Goal: Task Accomplishment & Management: Understand process/instructions

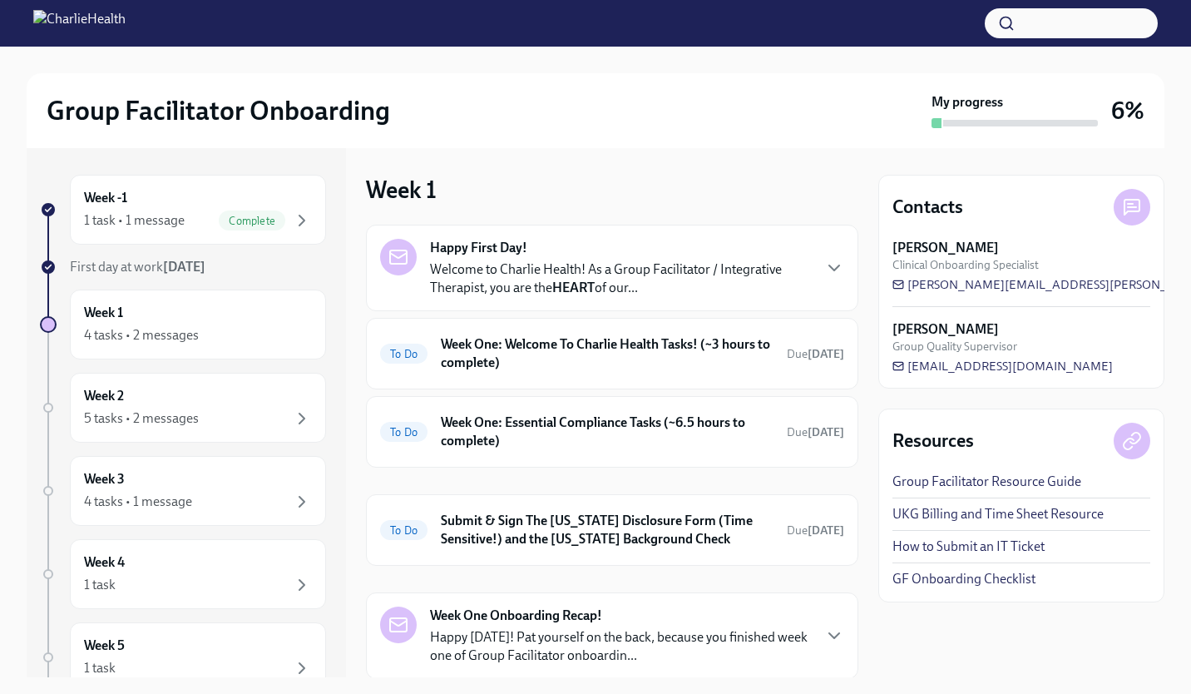
scroll to position [3, 0]
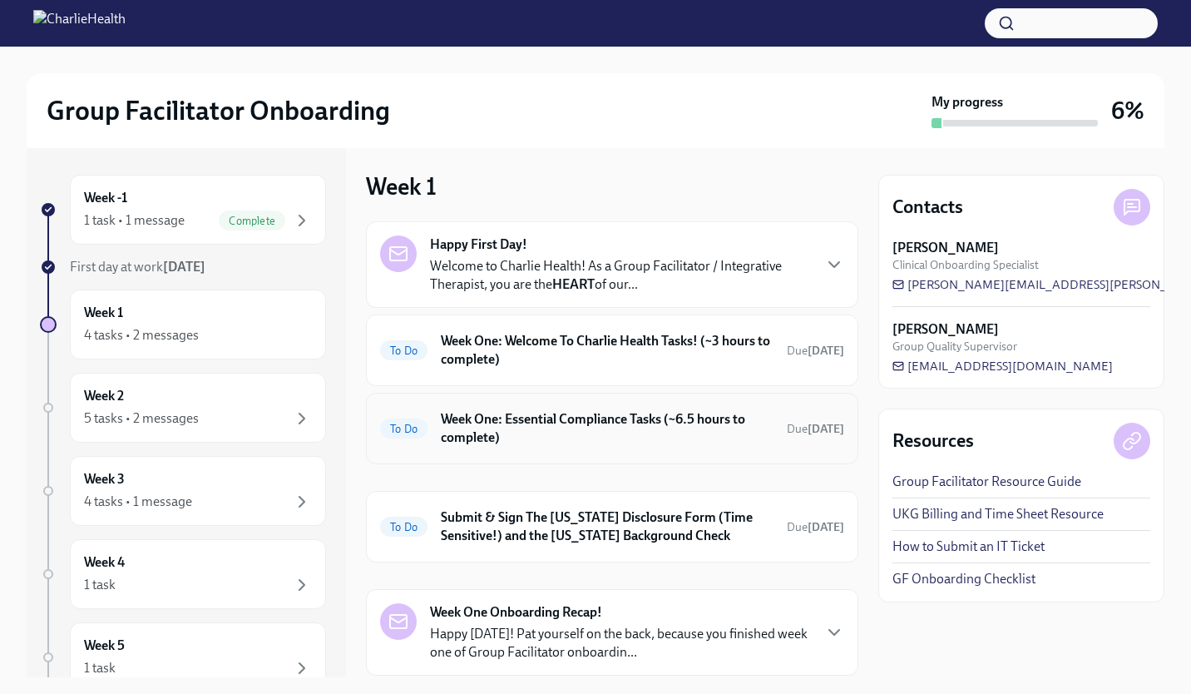
click at [536, 418] on h6 "Week One: Essential Compliance Tasks (~6.5 hours to complete)" at bounding box center [607, 428] width 333 height 37
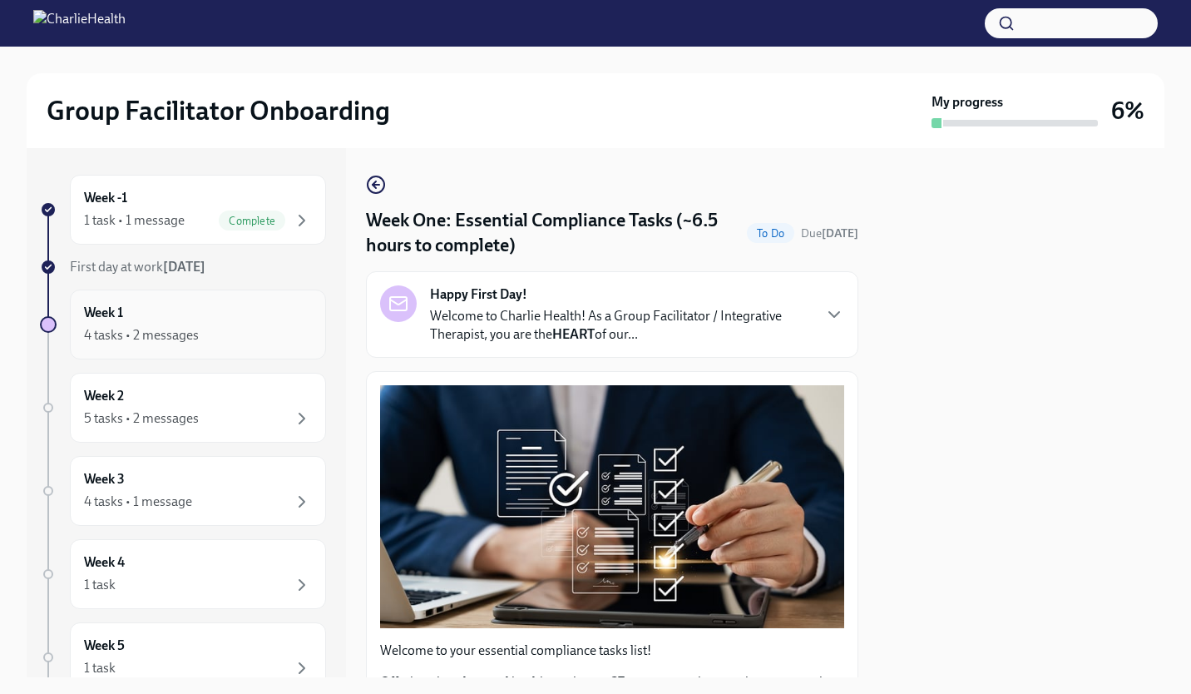
click at [252, 324] on div "Week 1 4 tasks • 2 messages" at bounding box center [198, 325] width 228 height 42
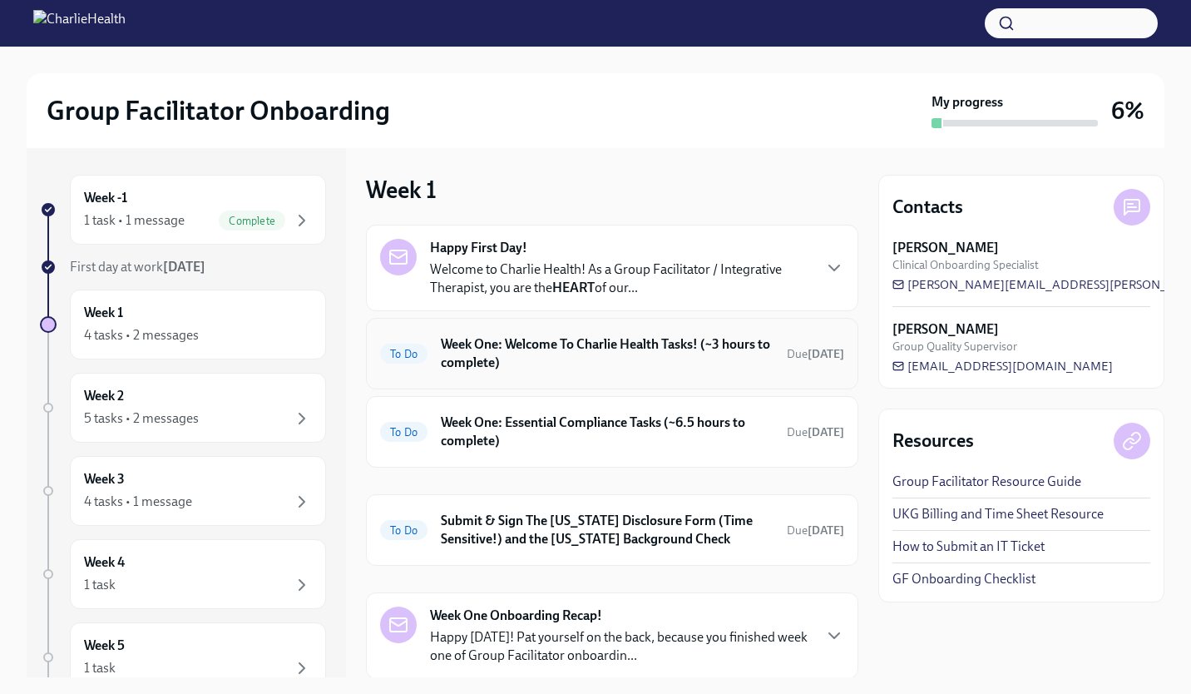
click at [601, 360] on h6 "Week One: Welcome To Charlie Health Tasks! (~3 hours to complete)" at bounding box center [607, 353] width 333 height 37
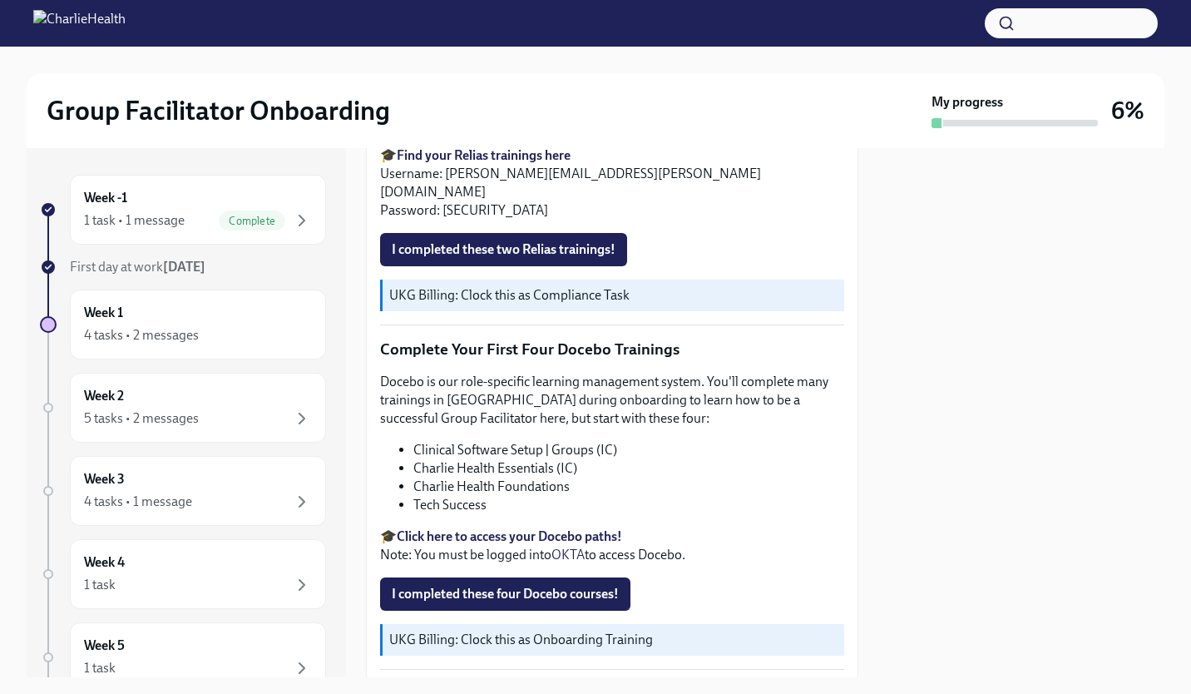
scroll to position [2082, 0]
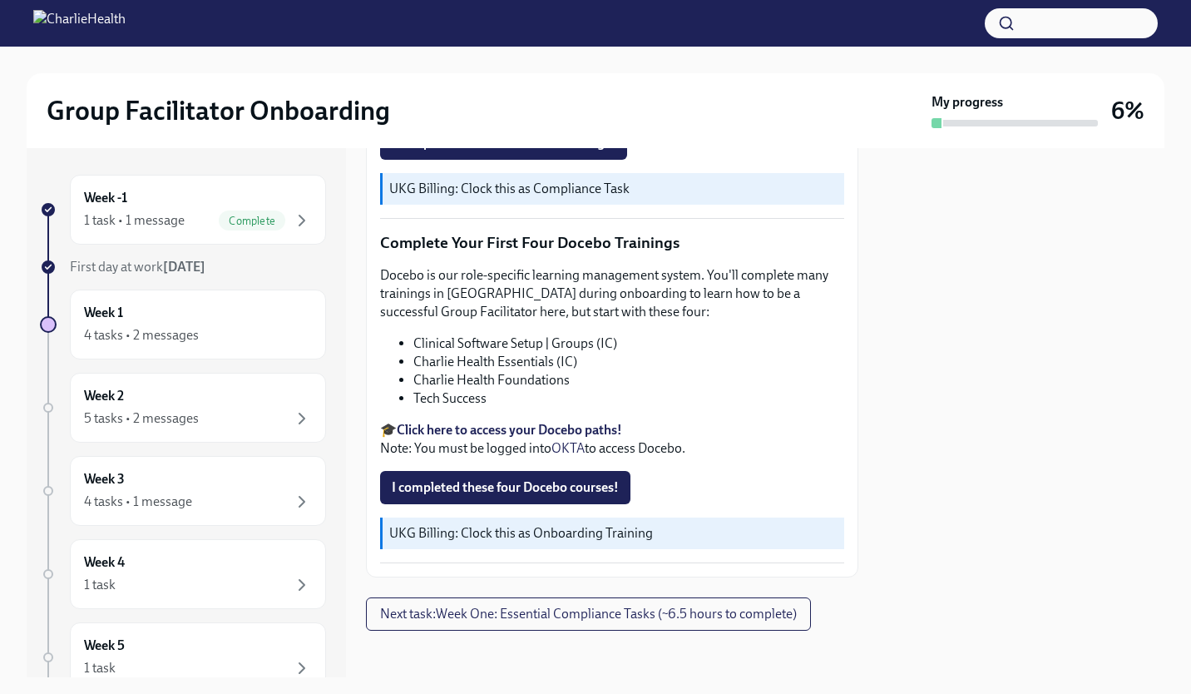
click at [543, 422] on strong "Click here to access your Docebo paths!" at bounding box center [509, 430] width 225 height 16
click at [1046, 29] on button "button" at bounding box center [1071, 23] width 173 height 30
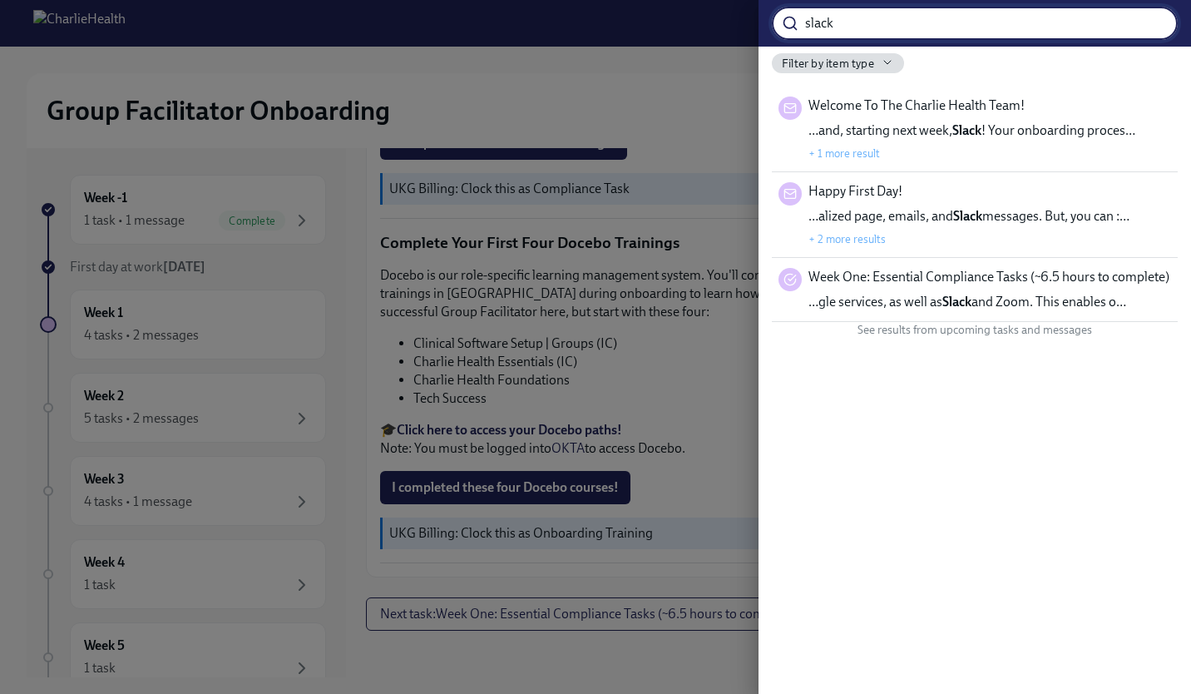
type input "slack"
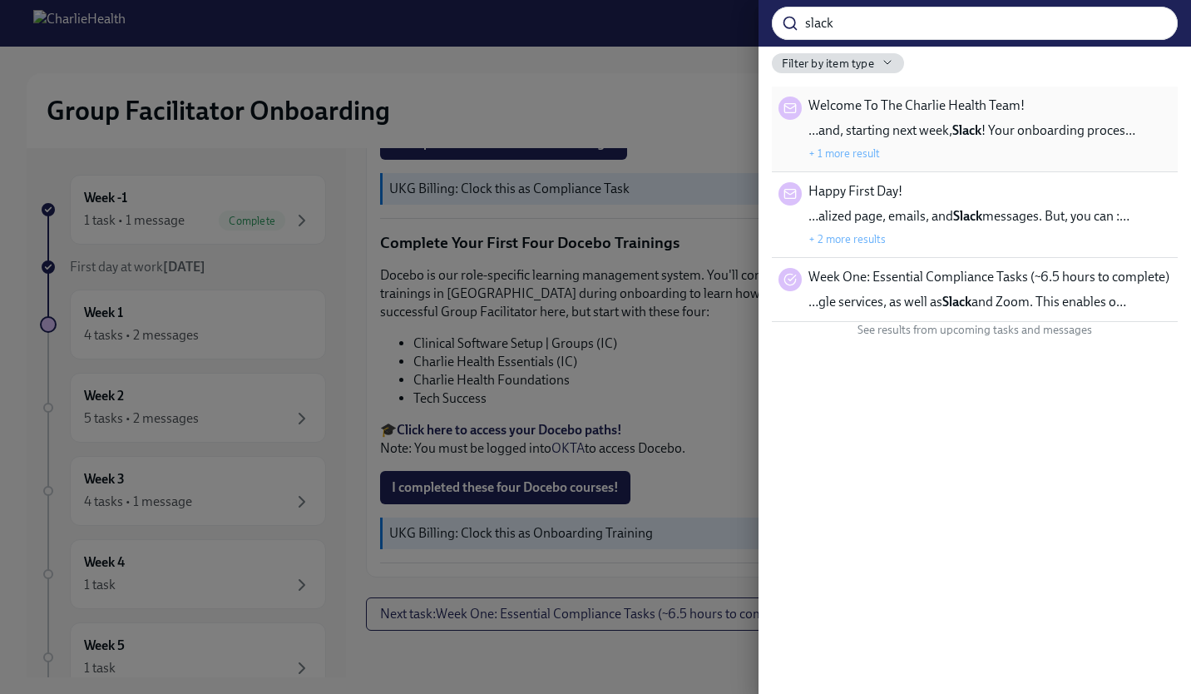
click at [971, 127] on strong "Slack" at bounding box center [966, 130] width 29 height 16
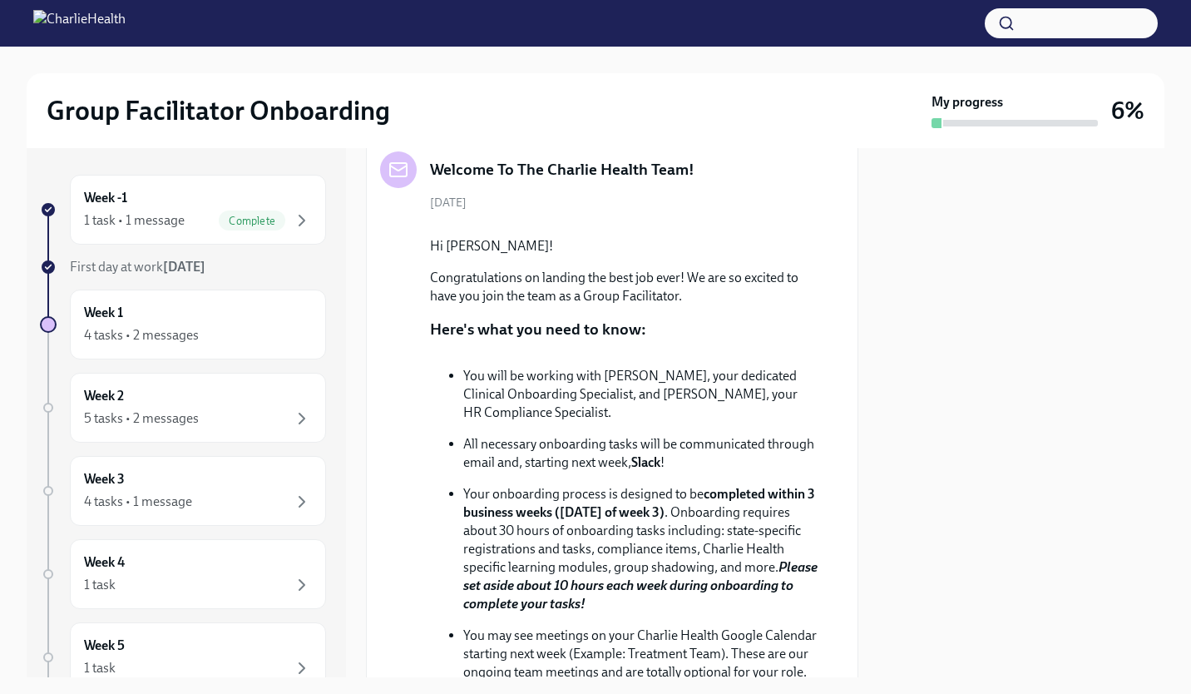
scroll to position [66, 0]
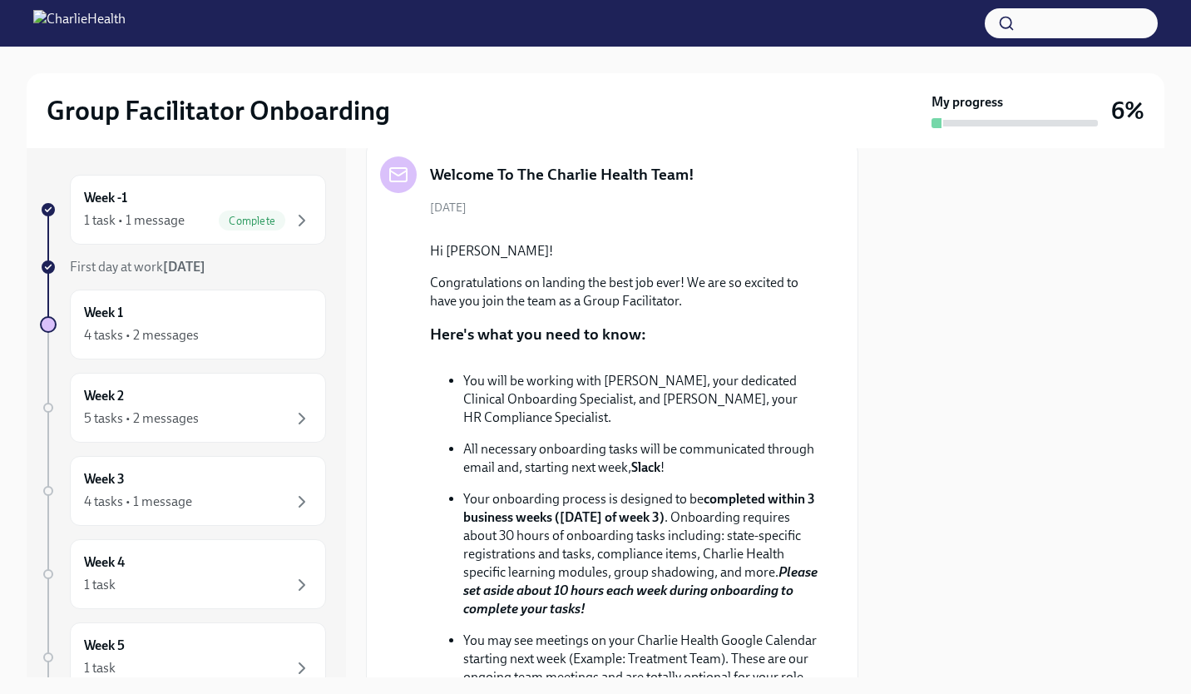
click at [1027, 18] on button "button" at bounding box center [1071, 23] width 173 height 30
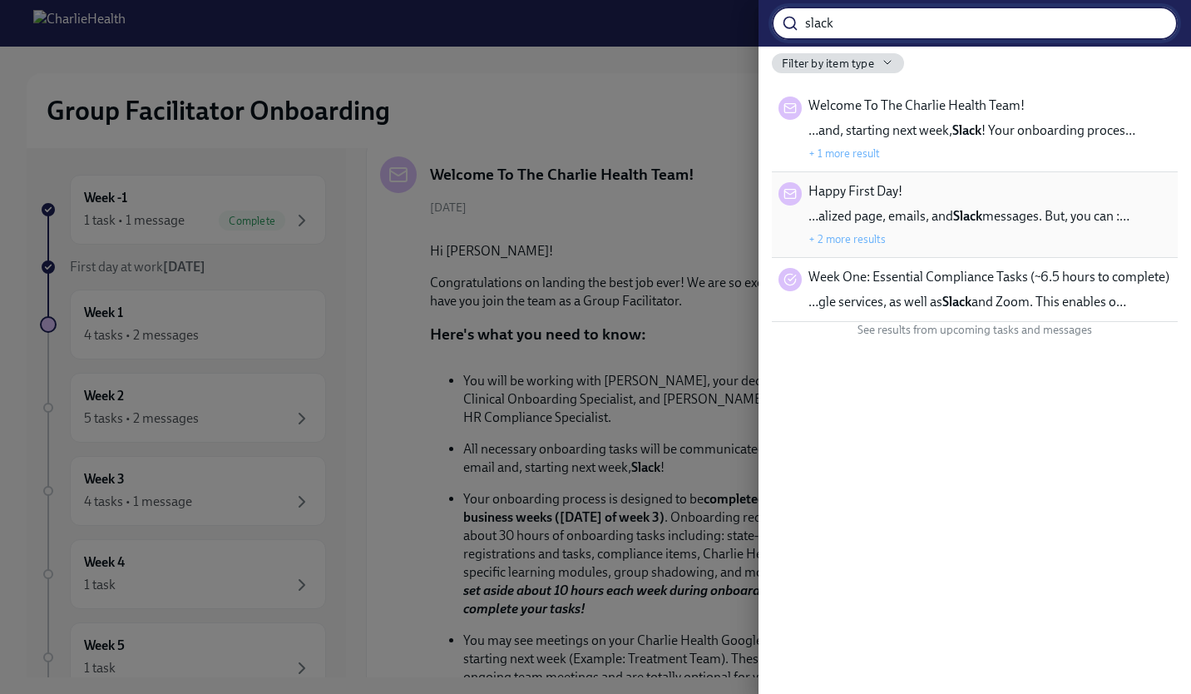
type input "slack"
click at [859, 242] on button "+ 2 more results" at bounding box center [846, 238] width 77 height 13
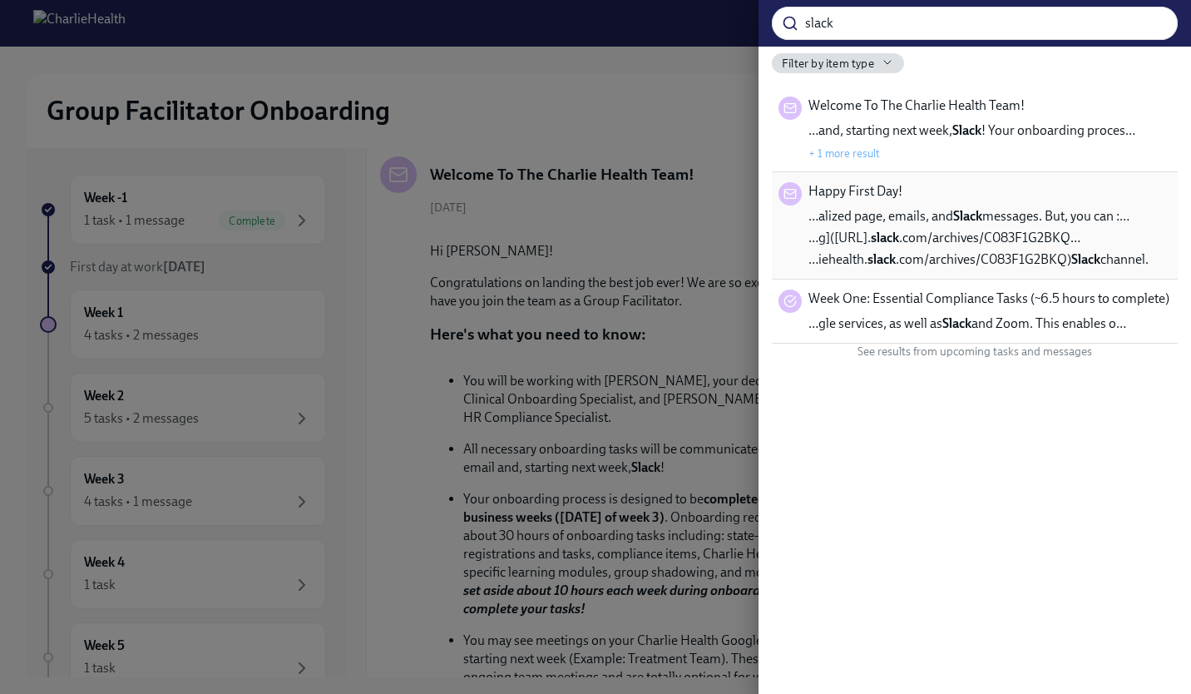
click at [902, 260] on span "…iehealth. slack .com/archives/C083F1G2BKQ) Slack channel." at bounding box center [978, 259] width 340 height 18
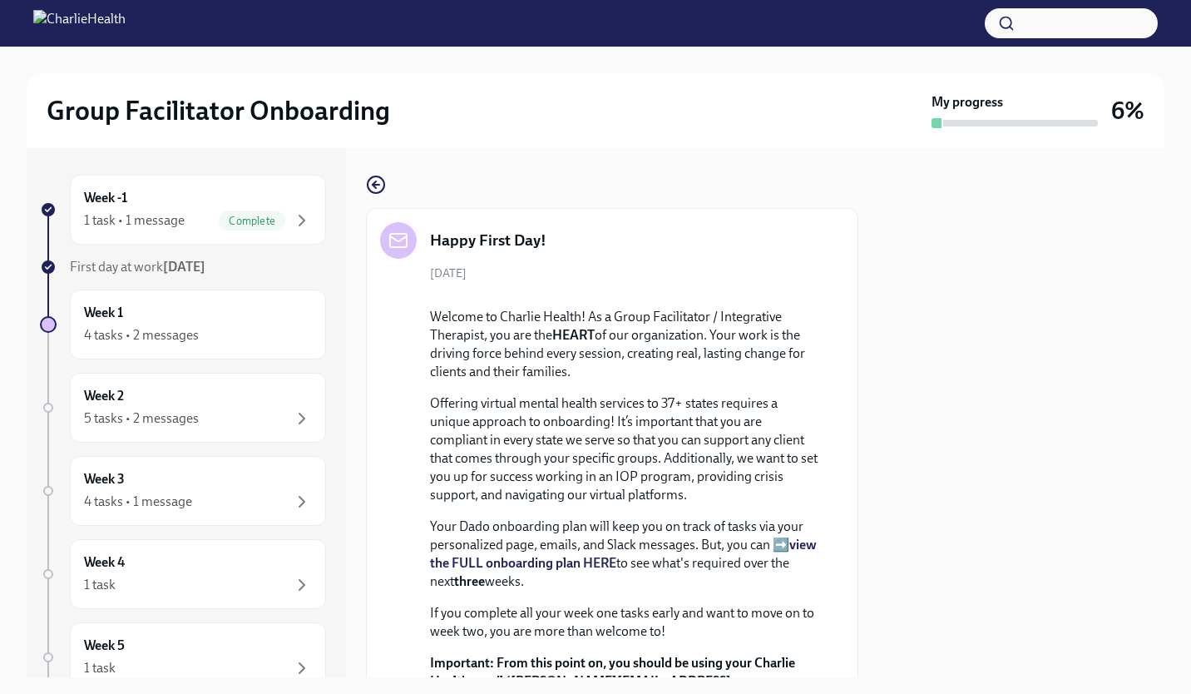
click at [1052, 22] on button "button" at bounding box center [1071, 23] width 173 height 30
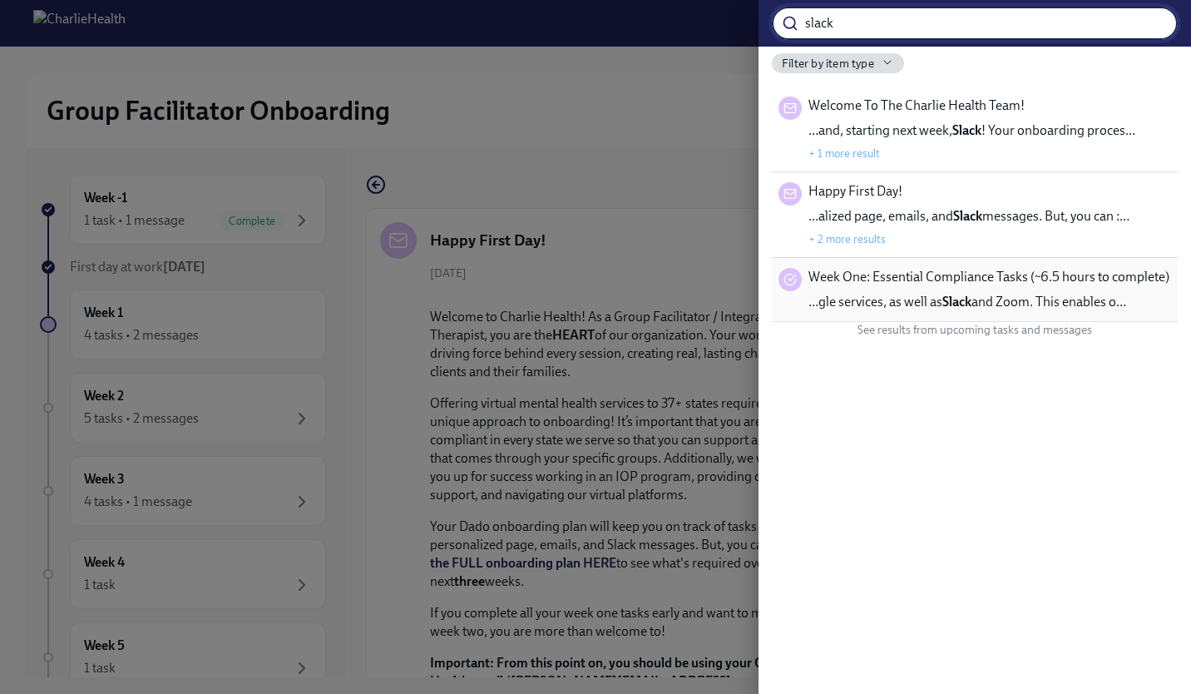
click at [989, 303] on span "…gle services, as well as Slack and Zoom. This enables o…" at bounding box center [967, 302] width 318 height 18
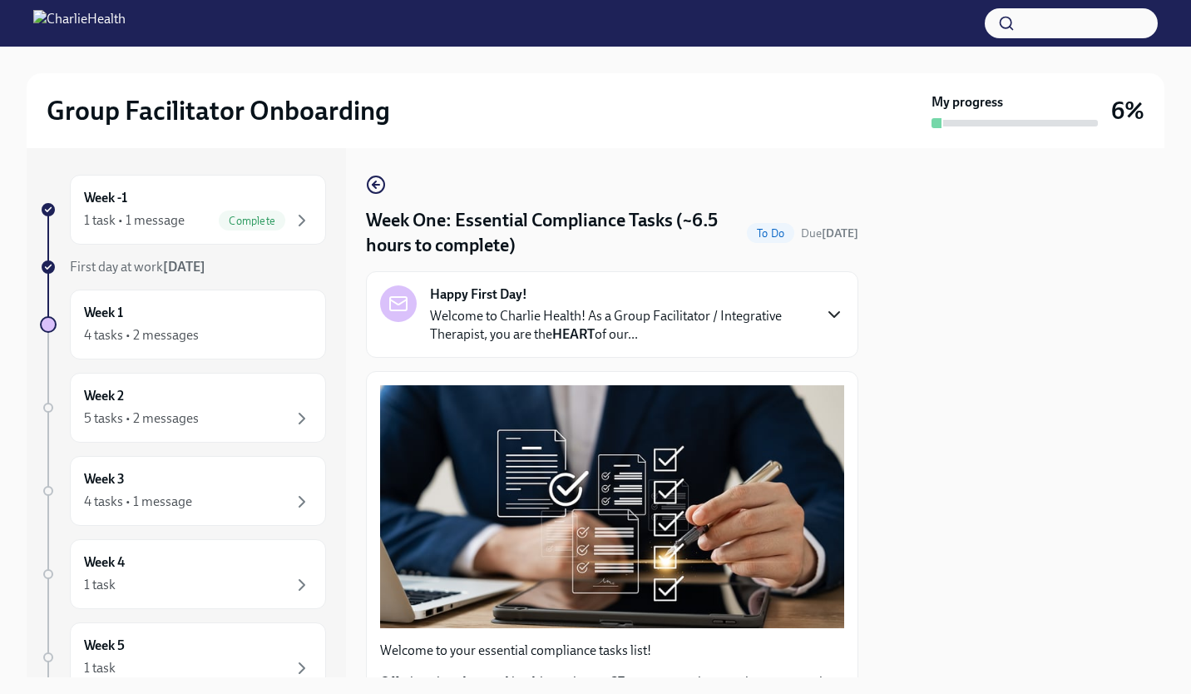
click at [824, 315] on icon "button" at bounding box center [834, 314] width 20 height 20
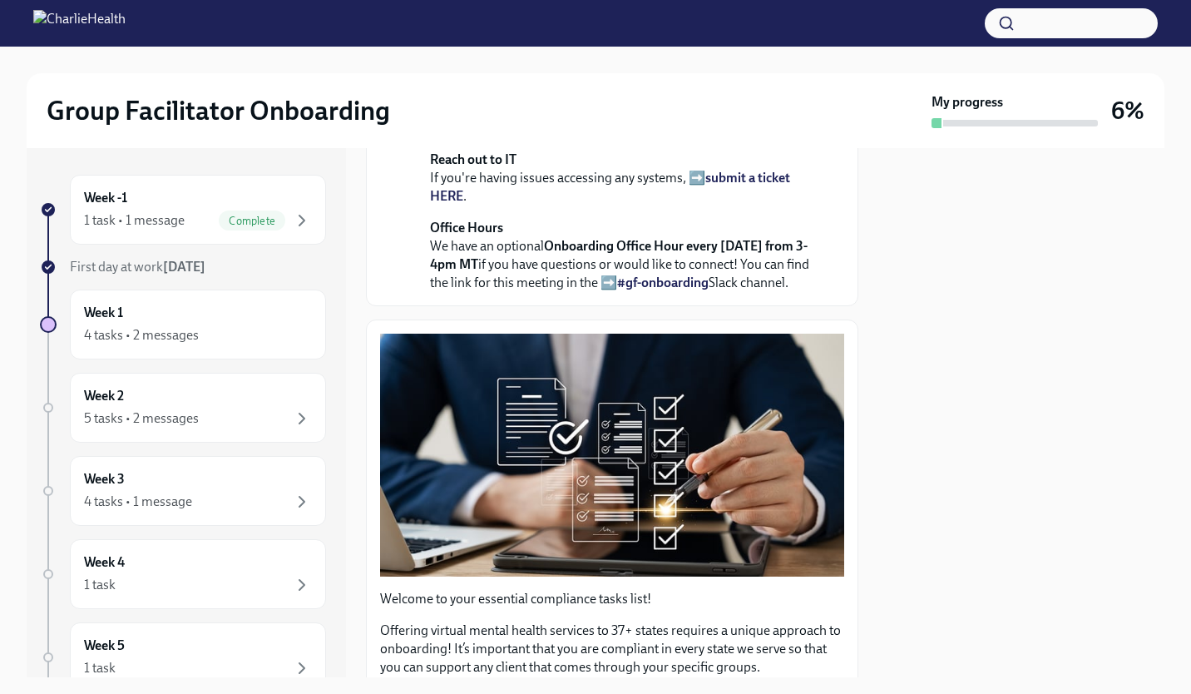
scroll to position [650, 0]
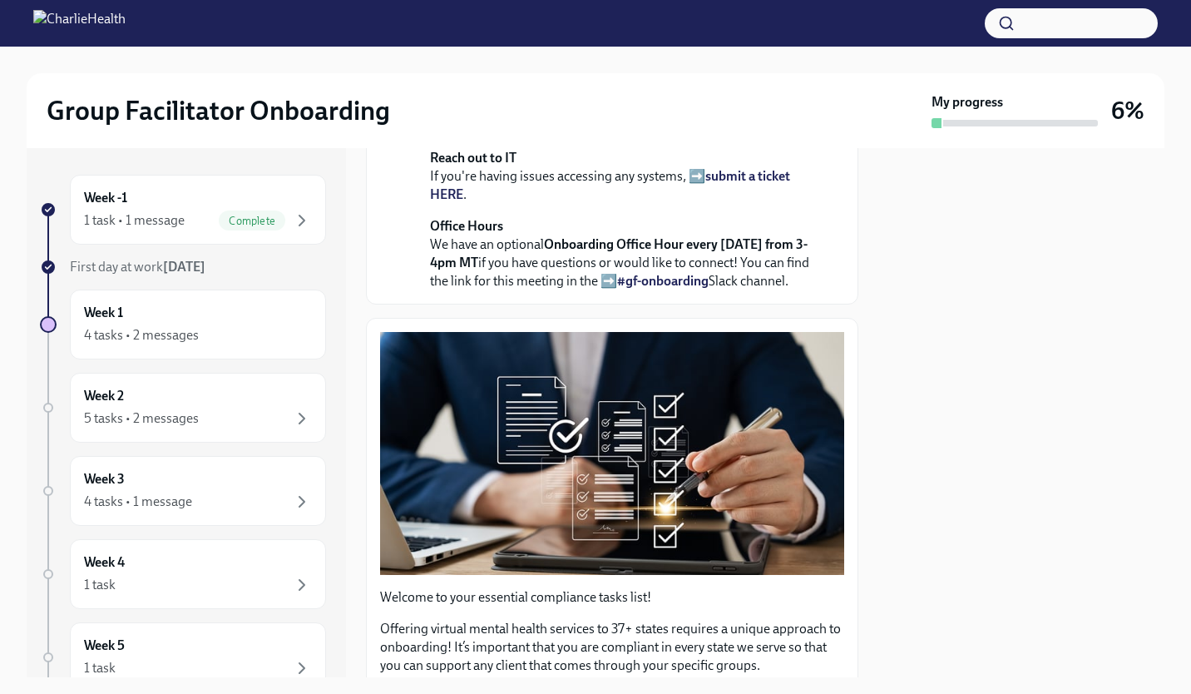
click at [1041, 32] on button "button" at bounding box center [1071, 23] width 173 height 30
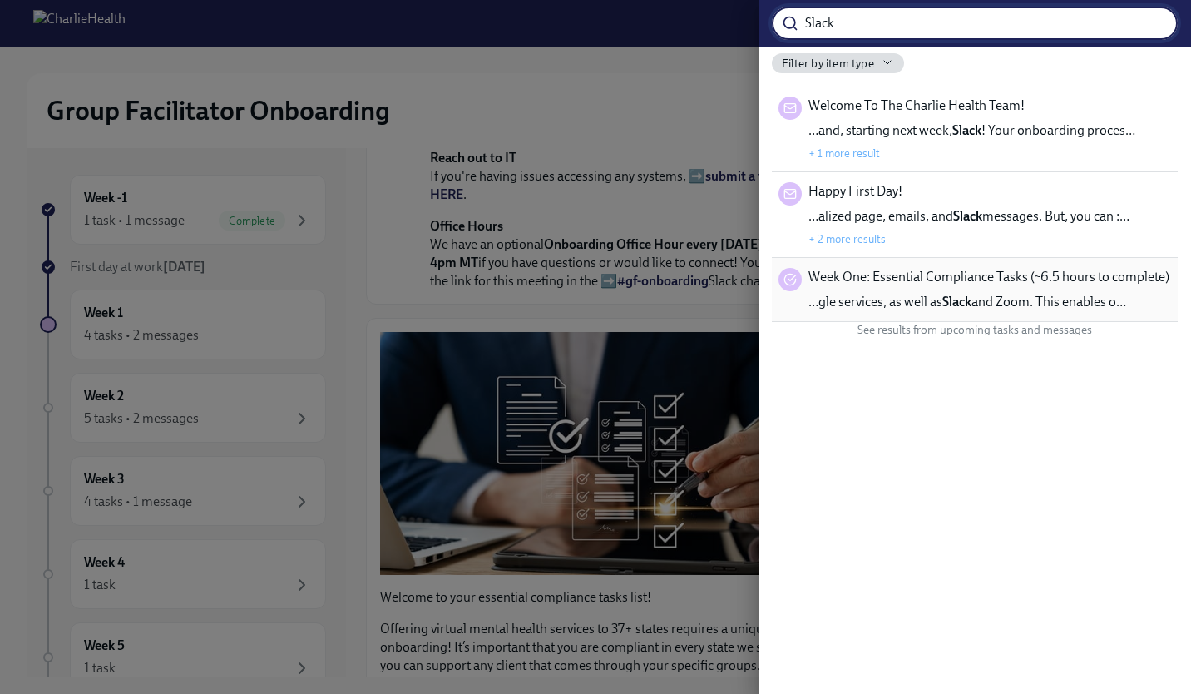
type input "Slack"
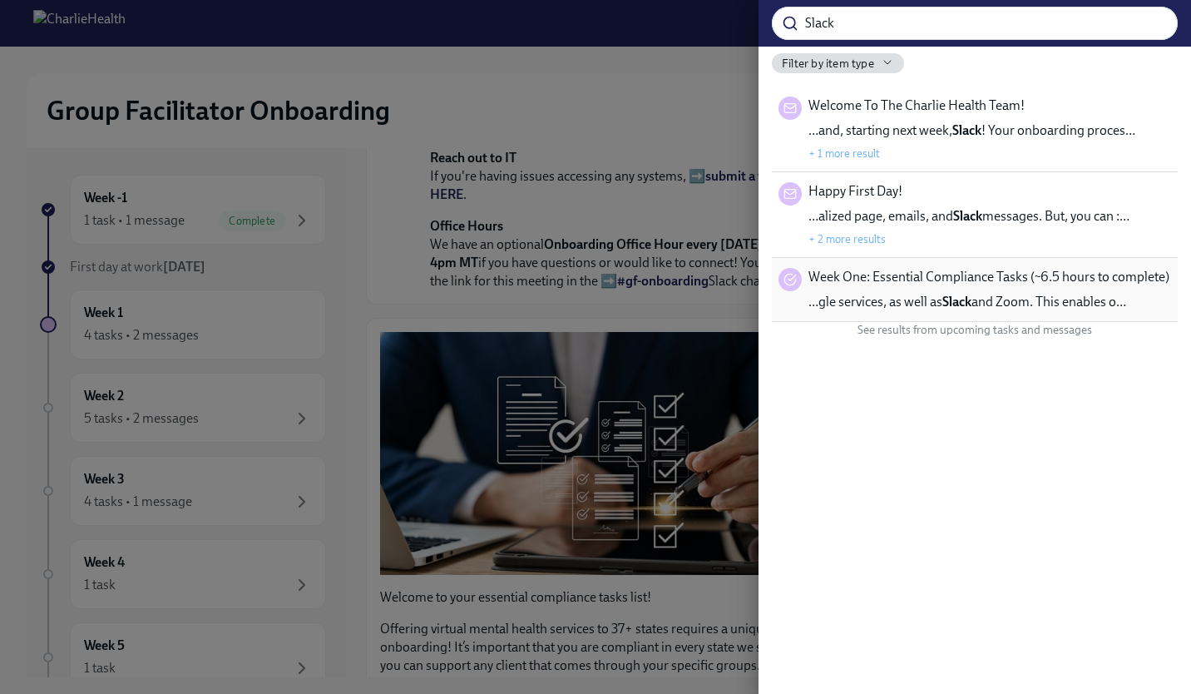
click at [957, 279] on span "Week One: Essential Compliance Tasks (~6.5 hours to complete)" at bounding box center [988, 277] width 361 height 18
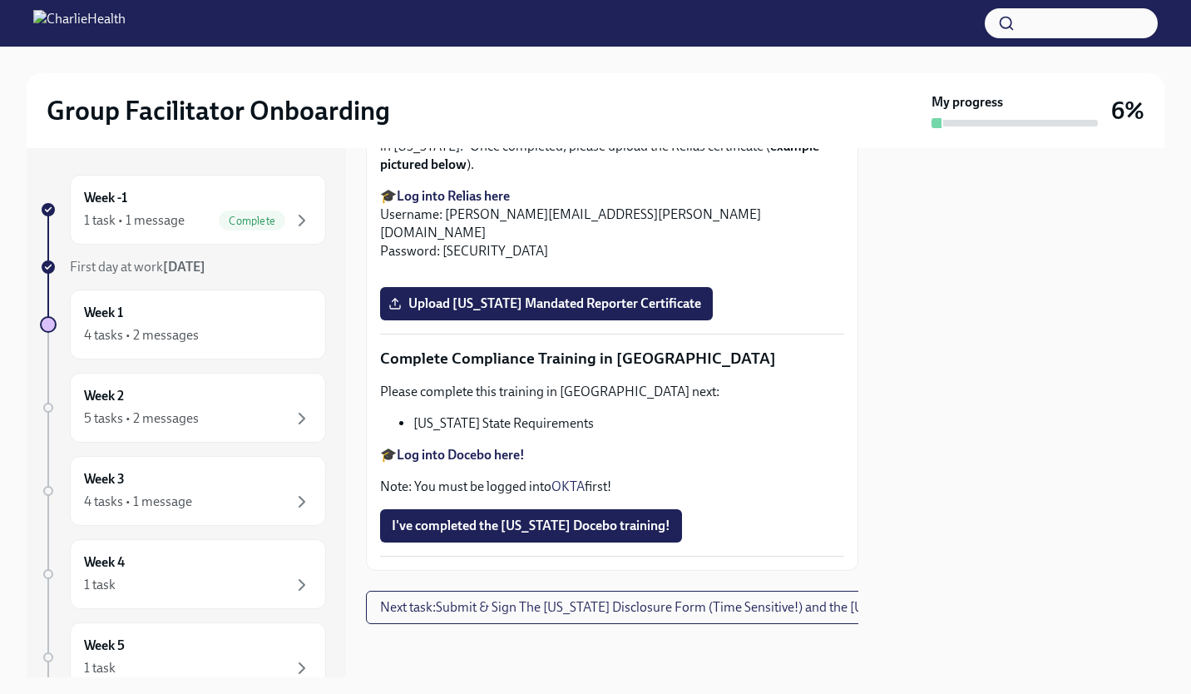
scroll to position [4417, 0]
click at [177, 221] on div "1 task • 1 message" at bounding box center [134, 220] width 101 height 18
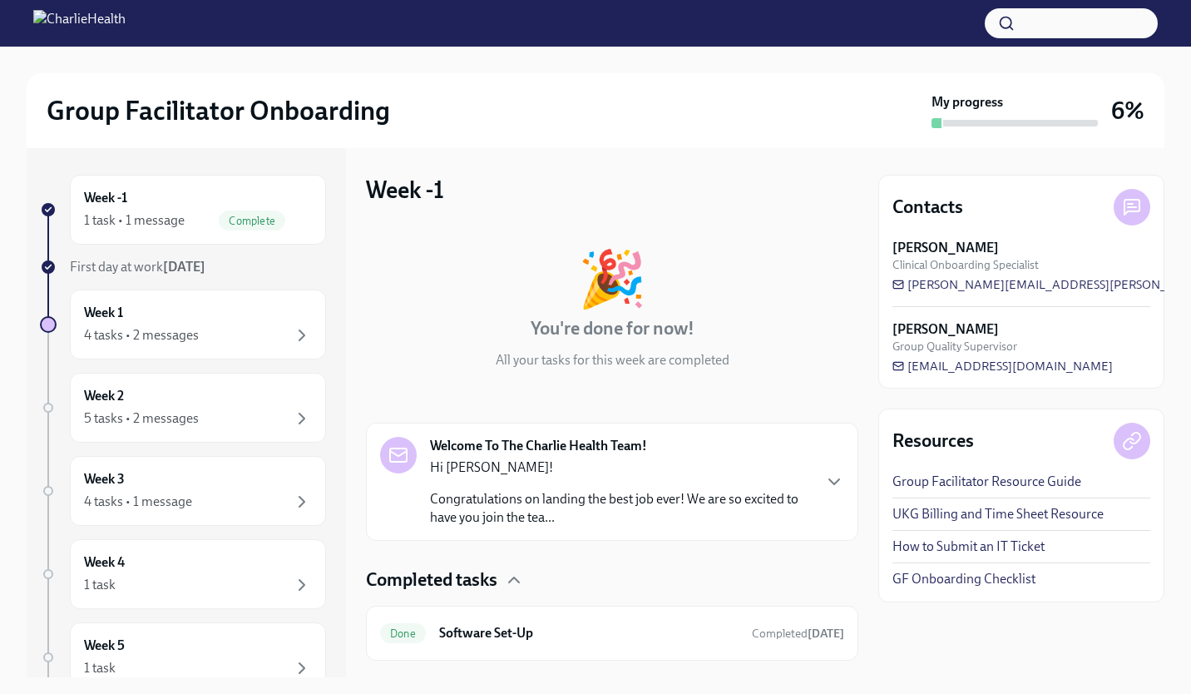
scroll to position [37, 0]
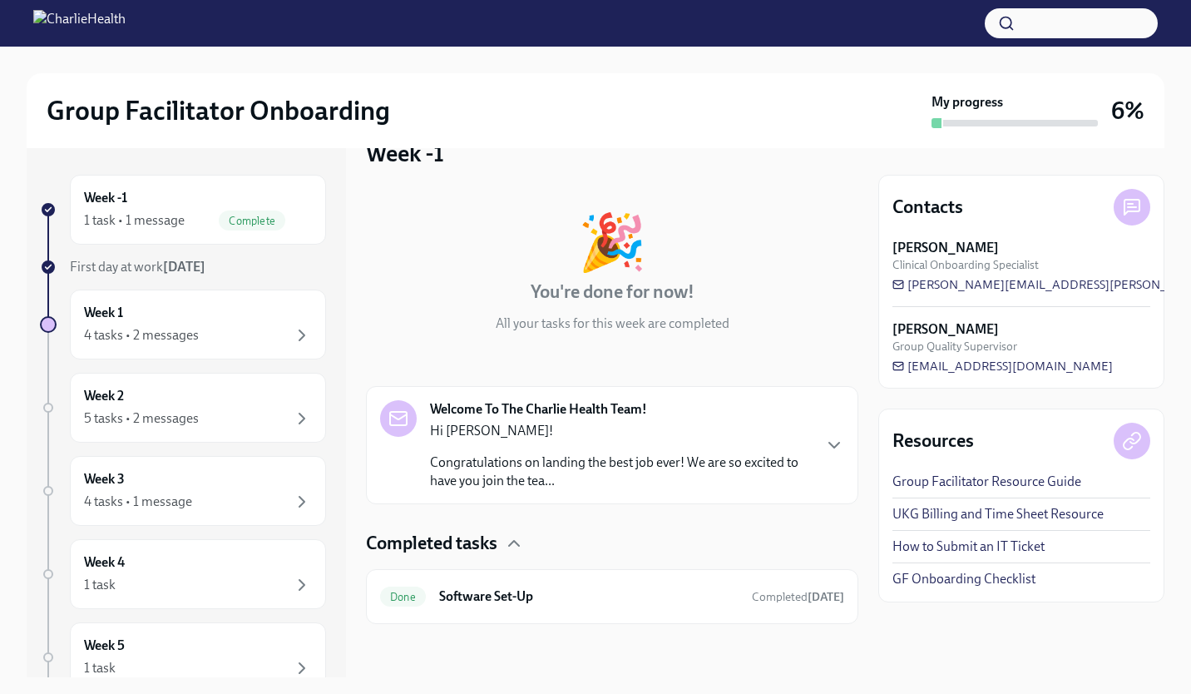
click at [725, 477] on p "Congratulations on landing the best job ever! We are so excited to have you joi…" at bounding box center [620, 471] width 381 height 37
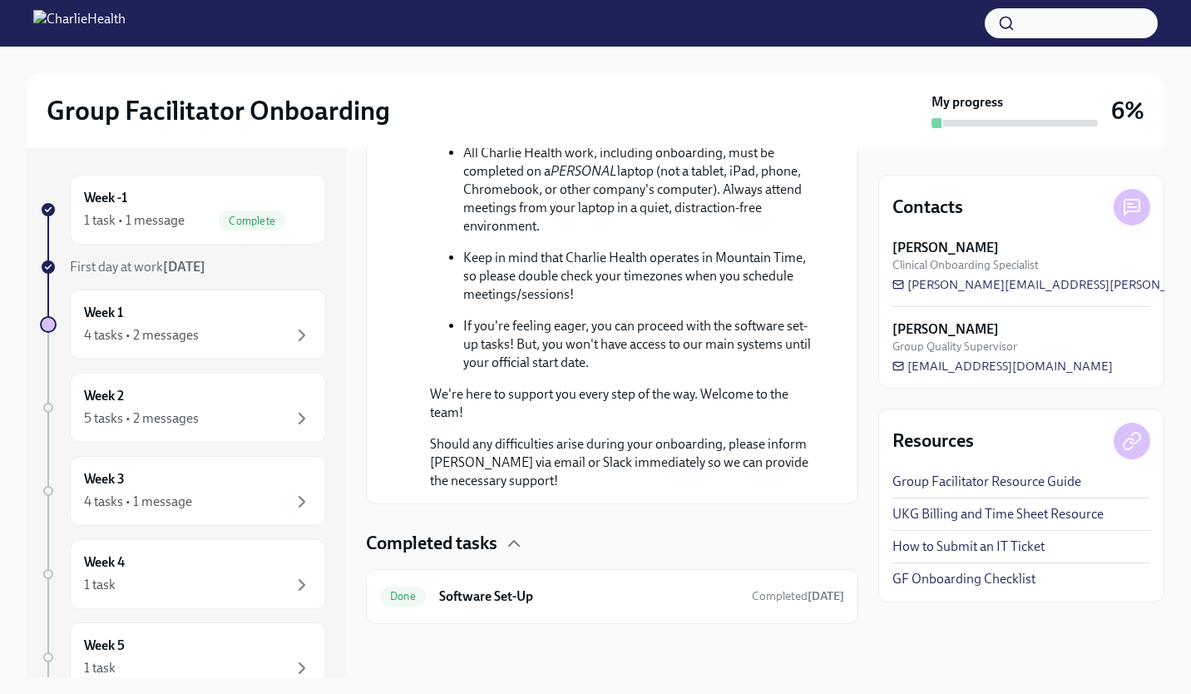
scroll to position [1016, 0]
click at [701, 606] on div "Done Software Set-Up Completed [DATE]" at bounding box center [612, 596] width 464 height 27
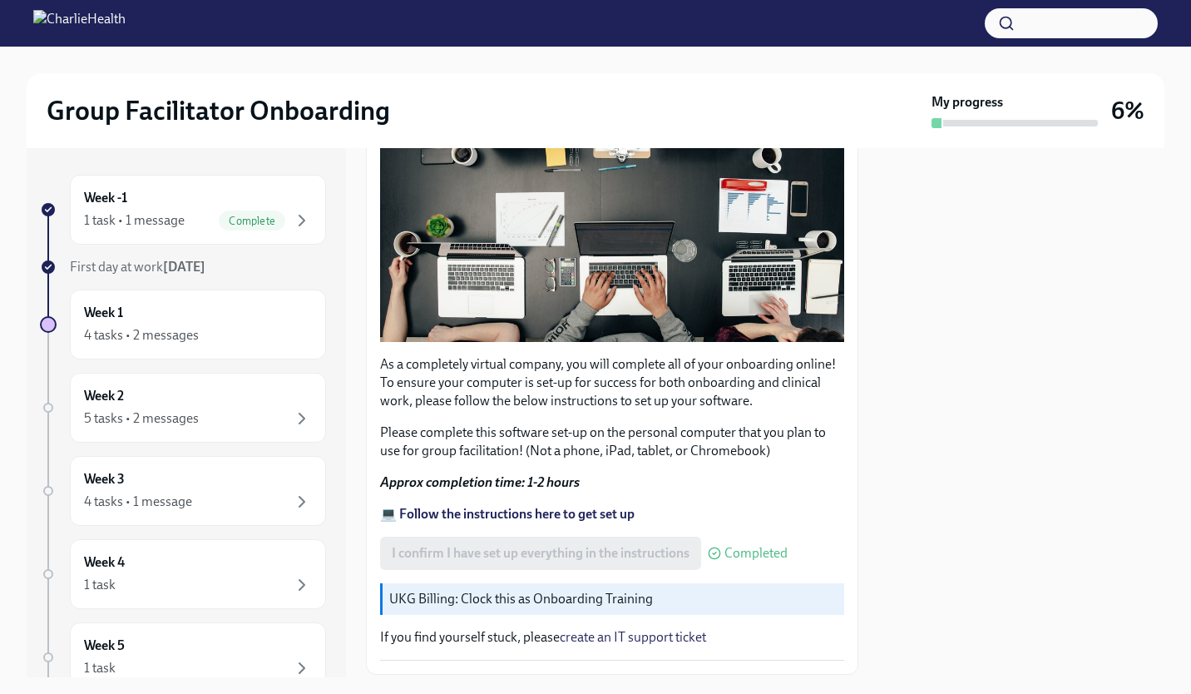
scroll to position [421, 0]
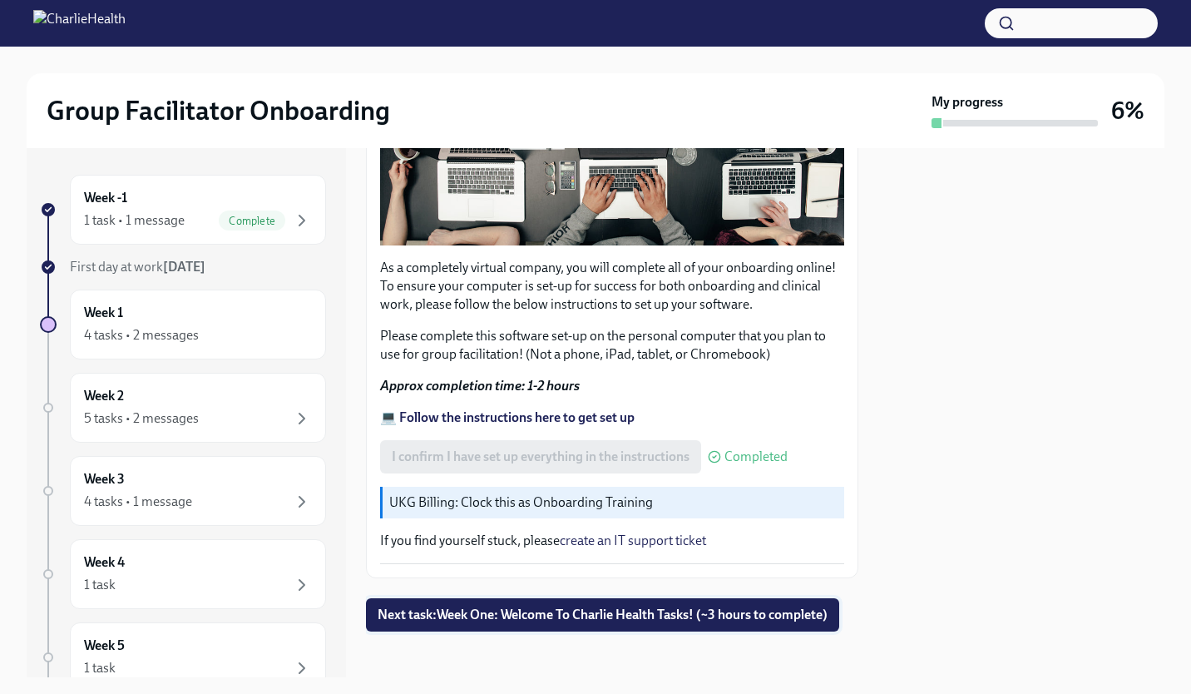
click at [654, 606] on span "Next task : Week One: Welcome To Charlie Health Tasks! (~3 hours to complete)" at bounding box center [603, 614] width 450 height 17
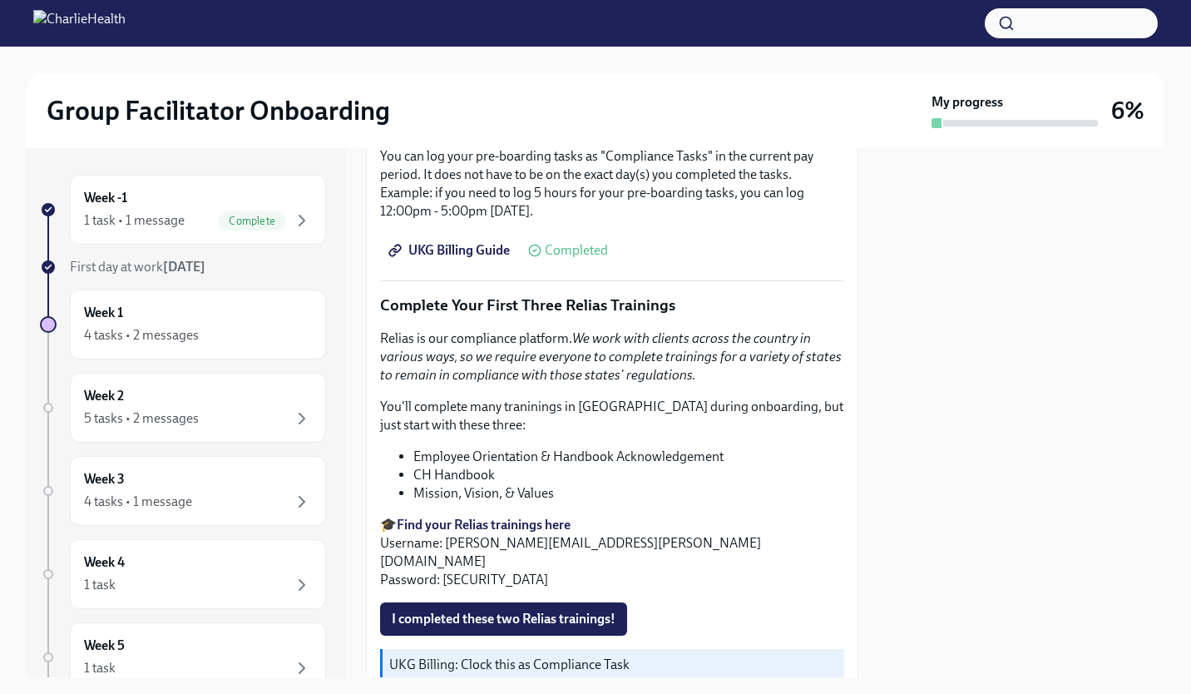
scroll to position [1608, 0]
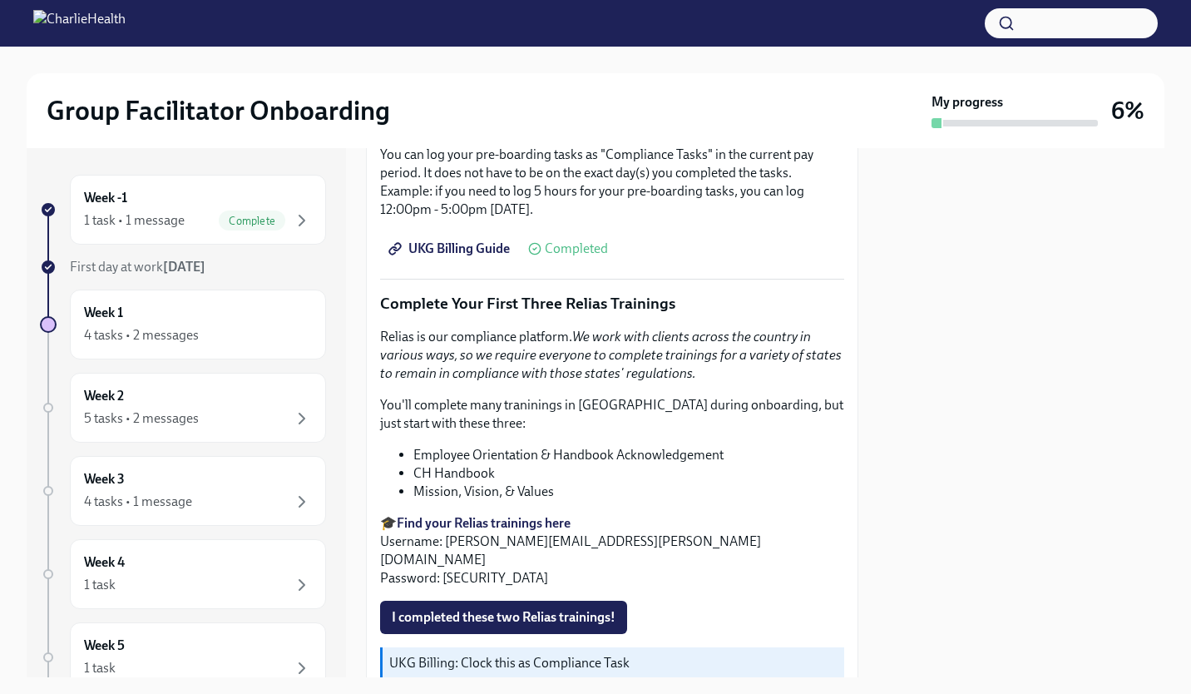
click at [457, 257] on span "UKG Billing Guide" at bounding box center [451, 248] width 118 height 17
